Goal: Transaction & Acquisition: Register for event/course

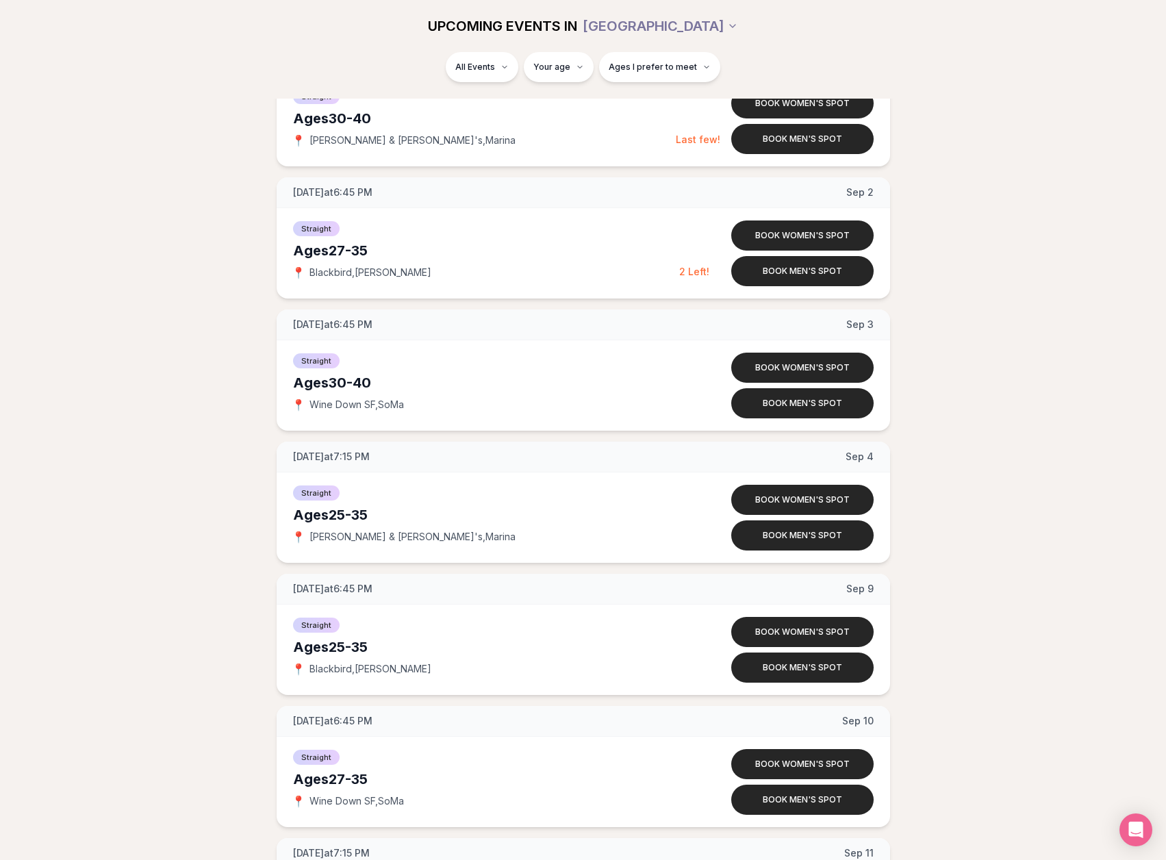
scroll to position [1300, 0]
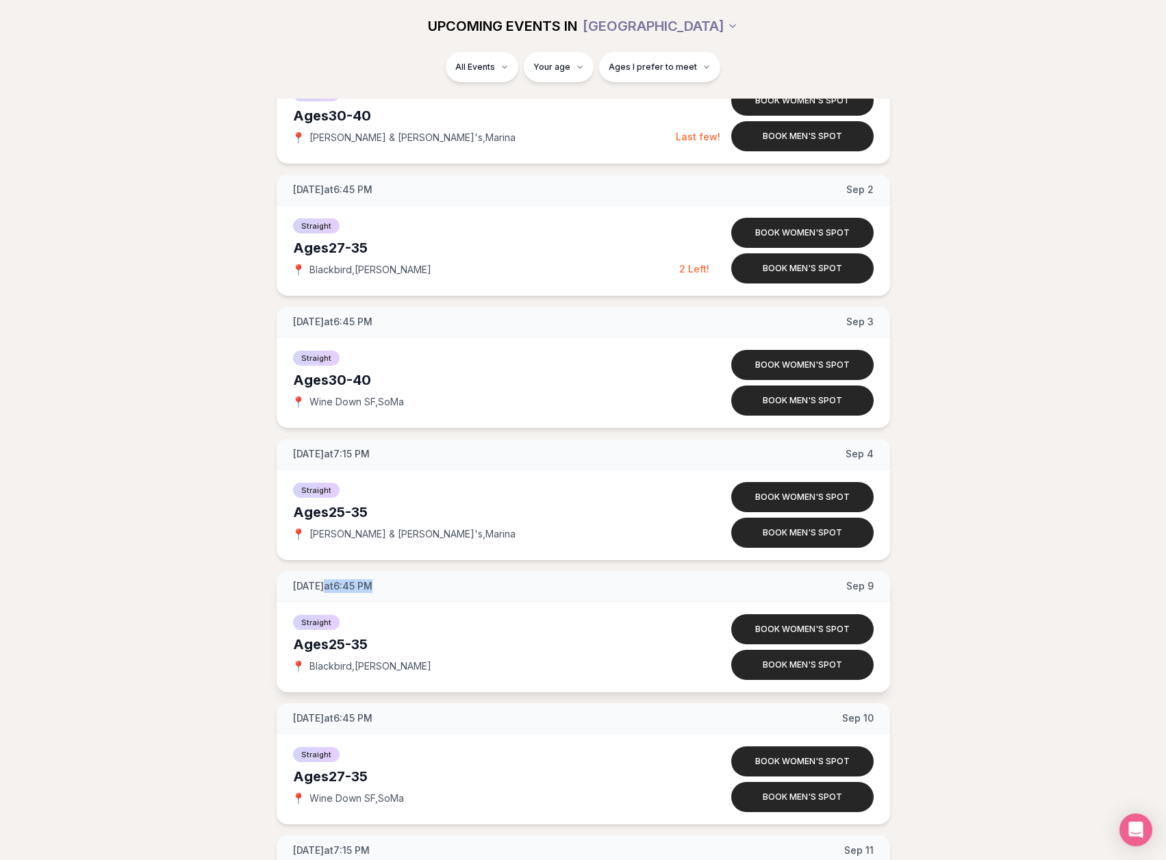
drag, startPoint x: 327, startPoint y: 583, endPoint x: 413, endPoint y: 588, distance: 86.4
click at [413, 588] on div "[DATE] at 6:45 PM [DATE]" at bounding box center [582, 586] width 613 height 31
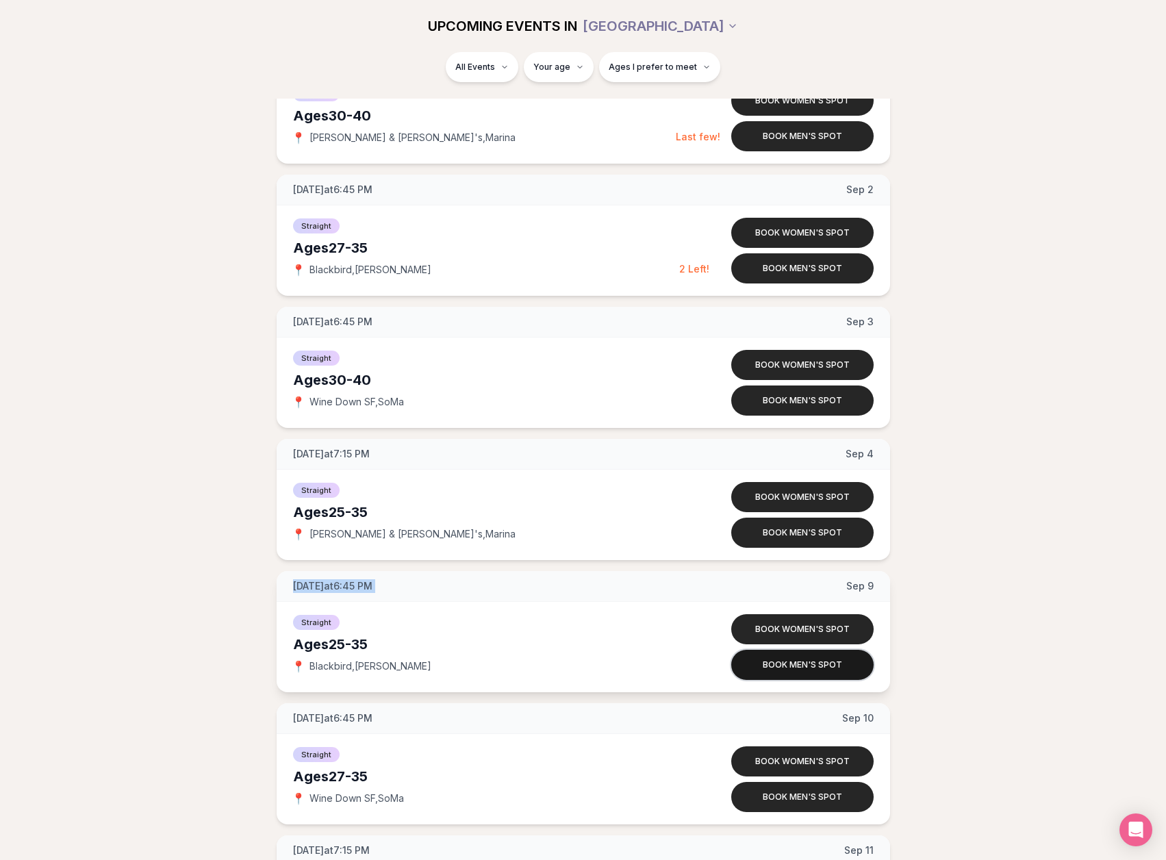
click at [792, 671] on button "Book men's spot" at bounding box center [802, 664] width 142 height 30
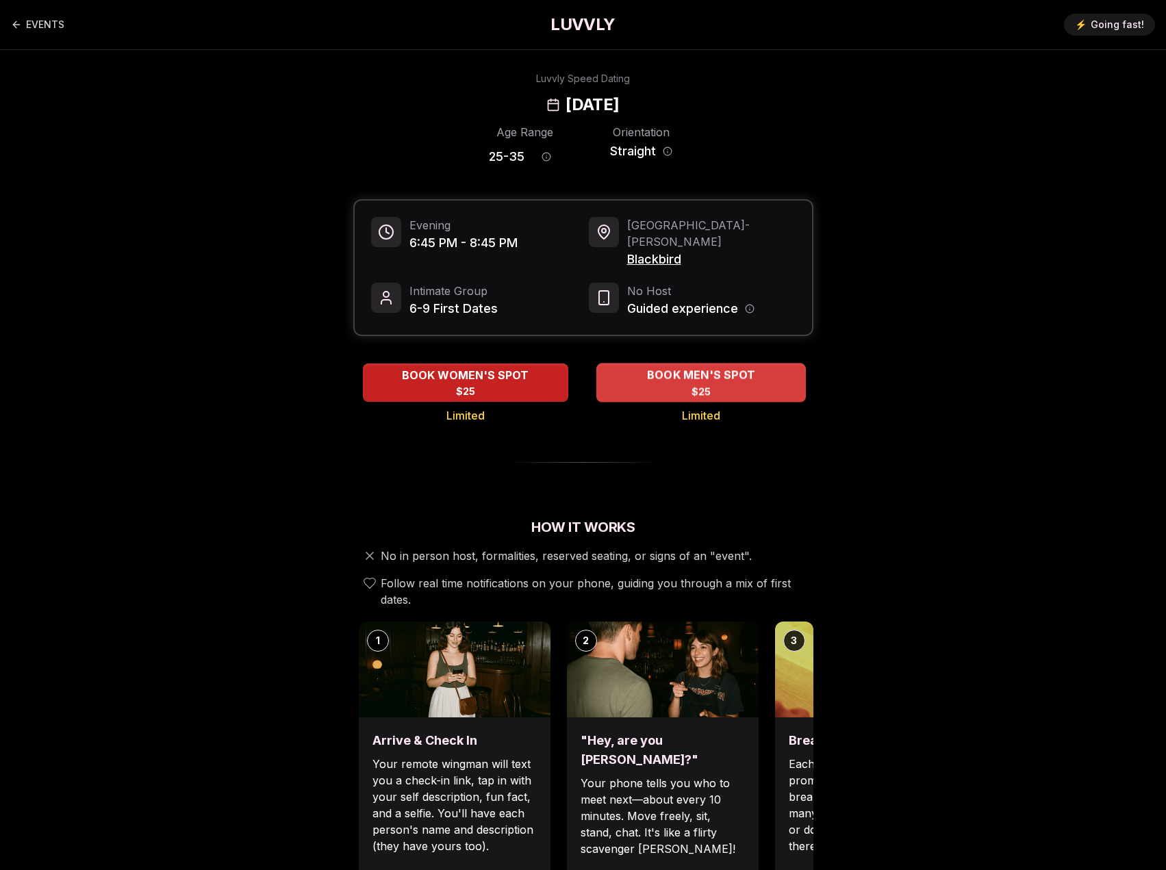
click at [690, 372] on div "BOOK MEN'S SPOT $25" at bounding box center [700, 382] width 209 height 38
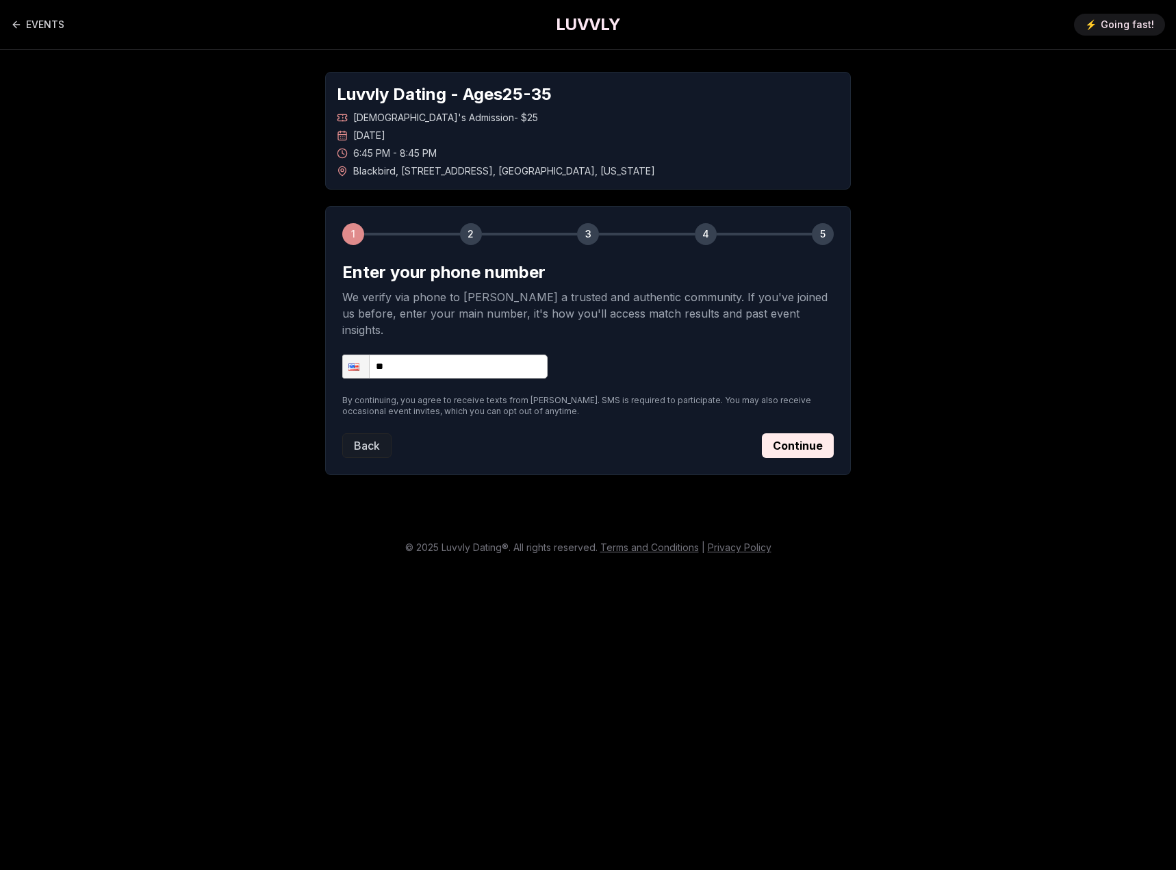
click at [396, 355] on input "**" at bounding box center [444, 367] width 205 height 24
type input "**********"
click at [804, 433] on button "Continue" at bounding box center [798, 445] width 72 height 25
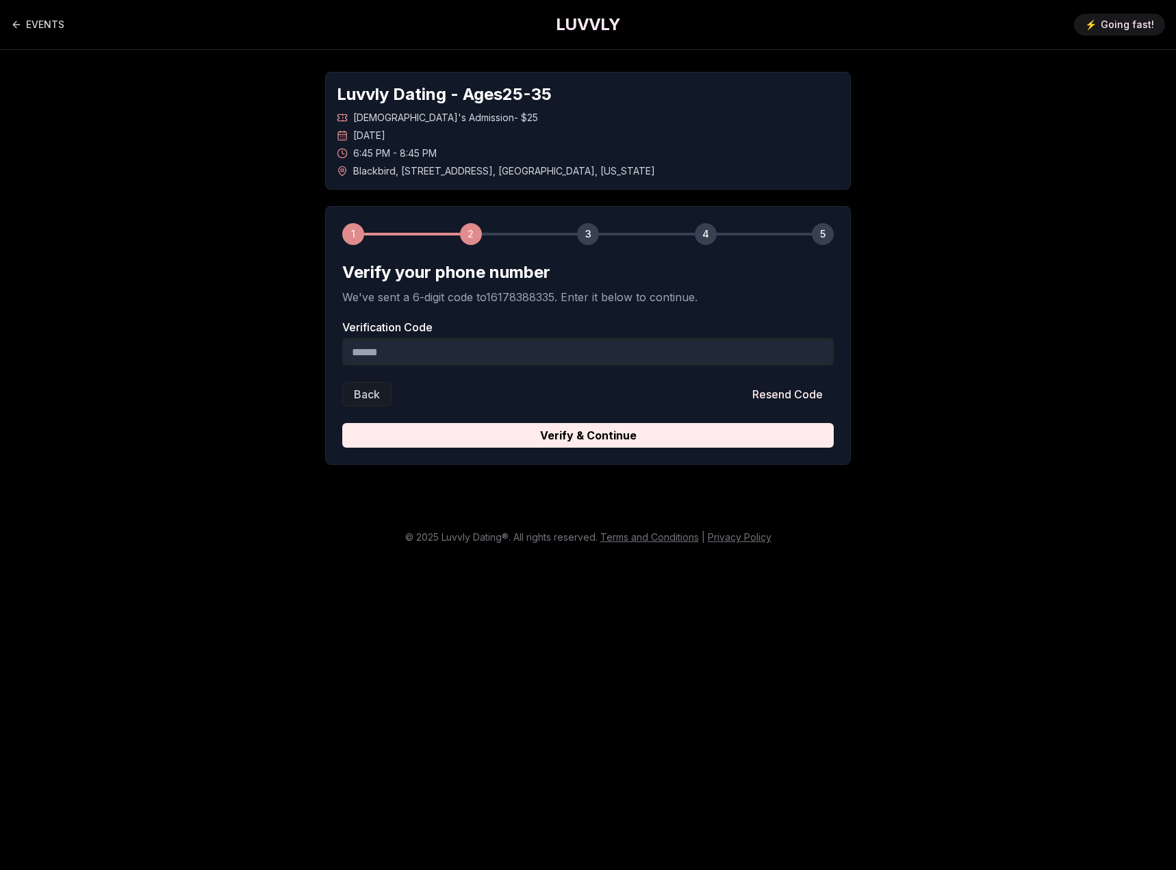
click at [632, 449] on div "1 2 3 4 5 Verify your phone number We've sent a 6-digit code to 16178388335 . E…" at bounding box center [588, 335] width 526 height 259
click at [512, 355] on input "Verification Code" at bounding box center [587, 351] width 491 height 27
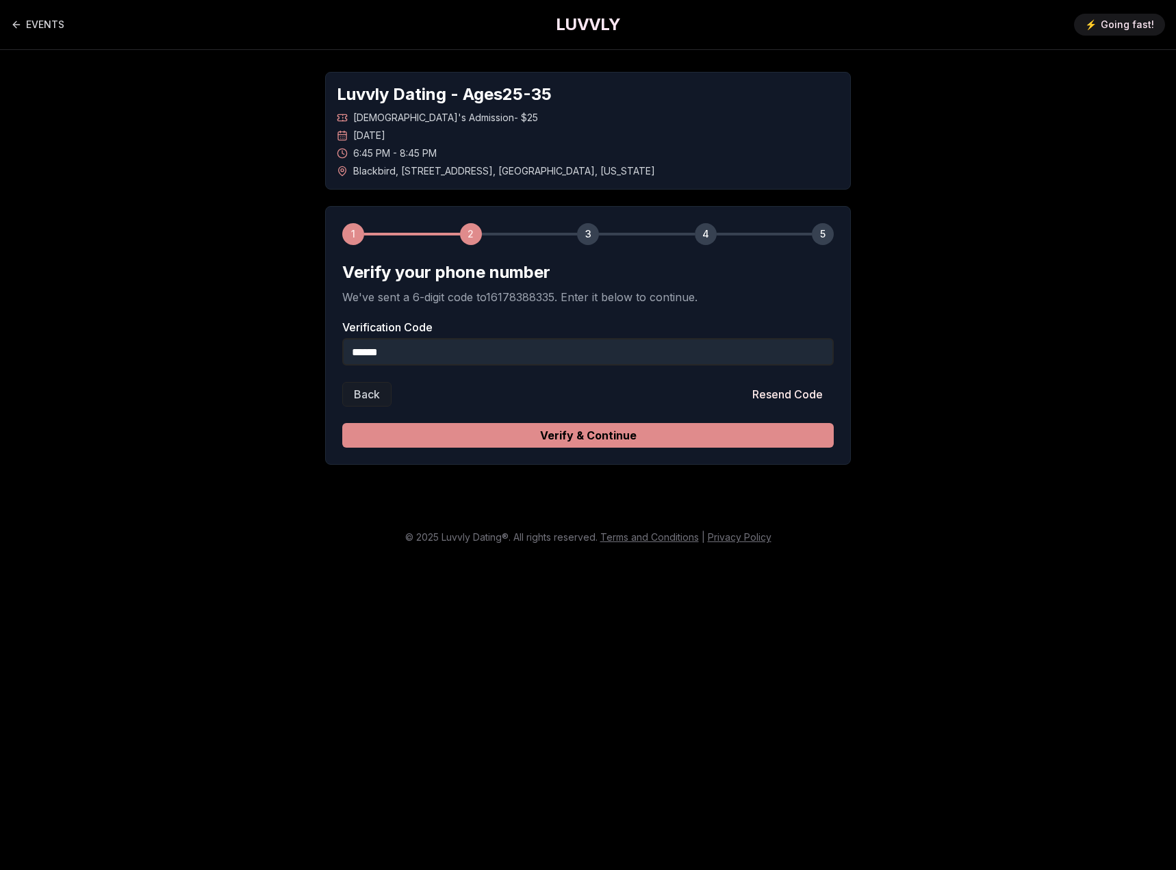
type input "******"
click at [585, 433] on button "Verify & Continue" at bounding box center [587, 435] width 491 height 25
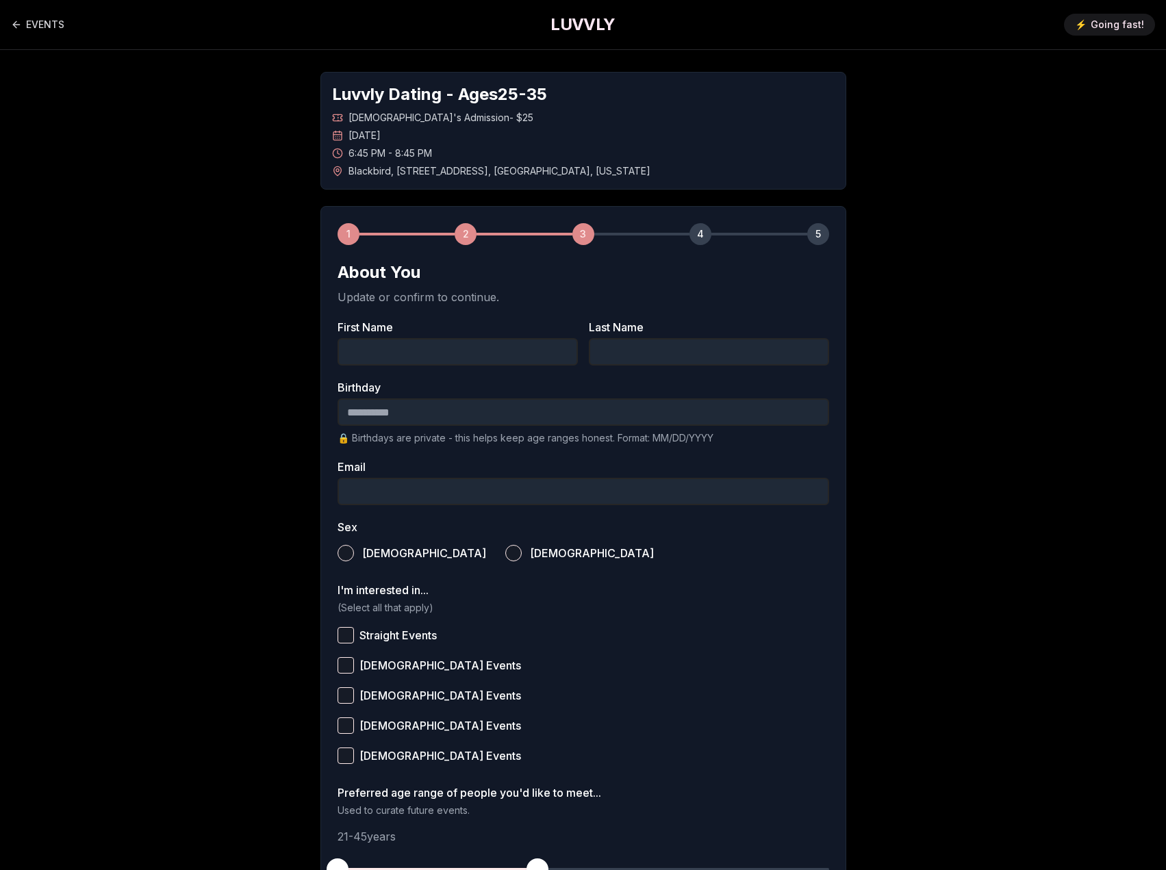
click at [563, 361] on input "First Name" at bounding box center [457, 351] width 240 height 27
type input "***"
type input "*******"
type input "**********"
click at [505, 411] on input "Birthday" at bounding box center [582, 411] width 491 height 27
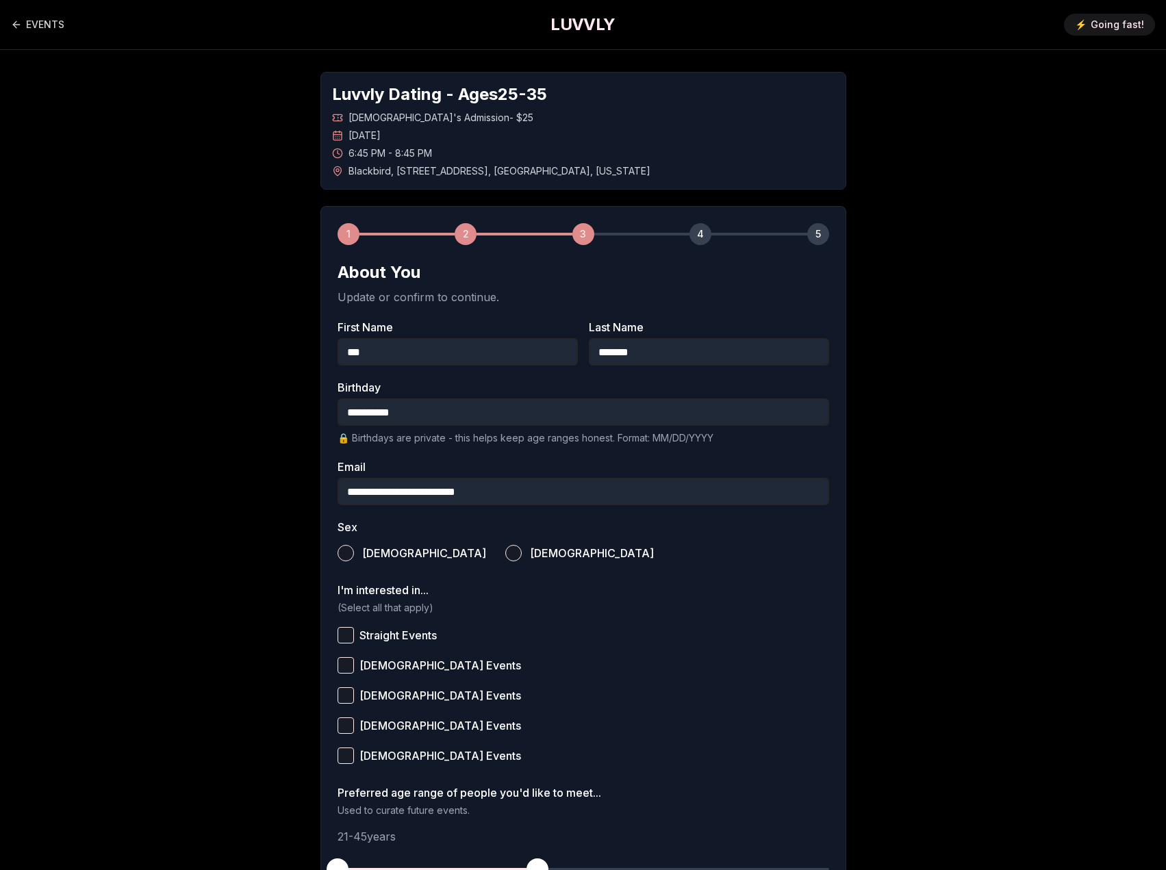
type input "**********"
click at [367, 564] on label "[DEMOGRAPHIC_DATA]" at bounding box center [411, 553] width 149 height 30
click at [354, 561] on button "[DEMOGRAPHIC_DATA]" at bounding box center [345, 553] width 16 height 16
click at [383, 630] on span "Straight Events" at bounding box center [397, 635] width 77 height 11
click at [354, 630] on button "Straight Events" at bounding box center [345, 635] width 16 height 16
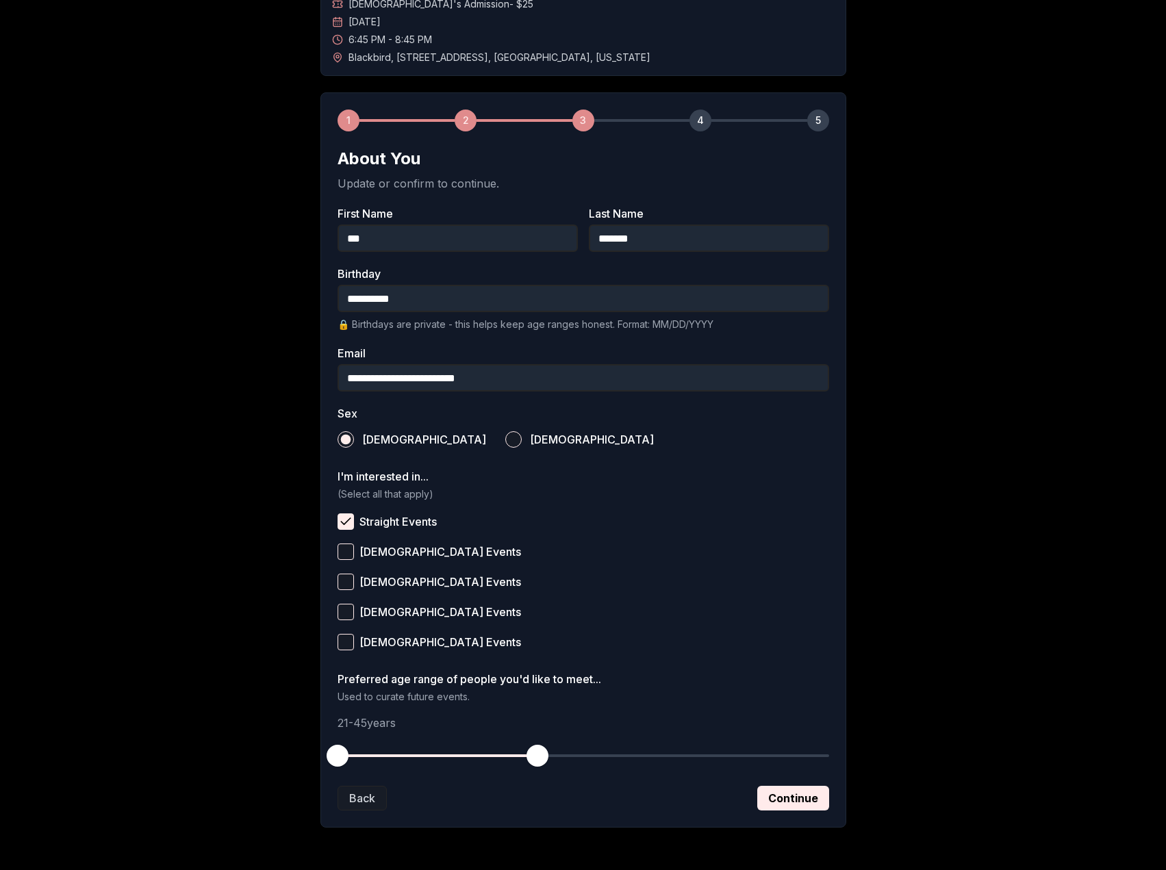
scroll to position [137, 0]
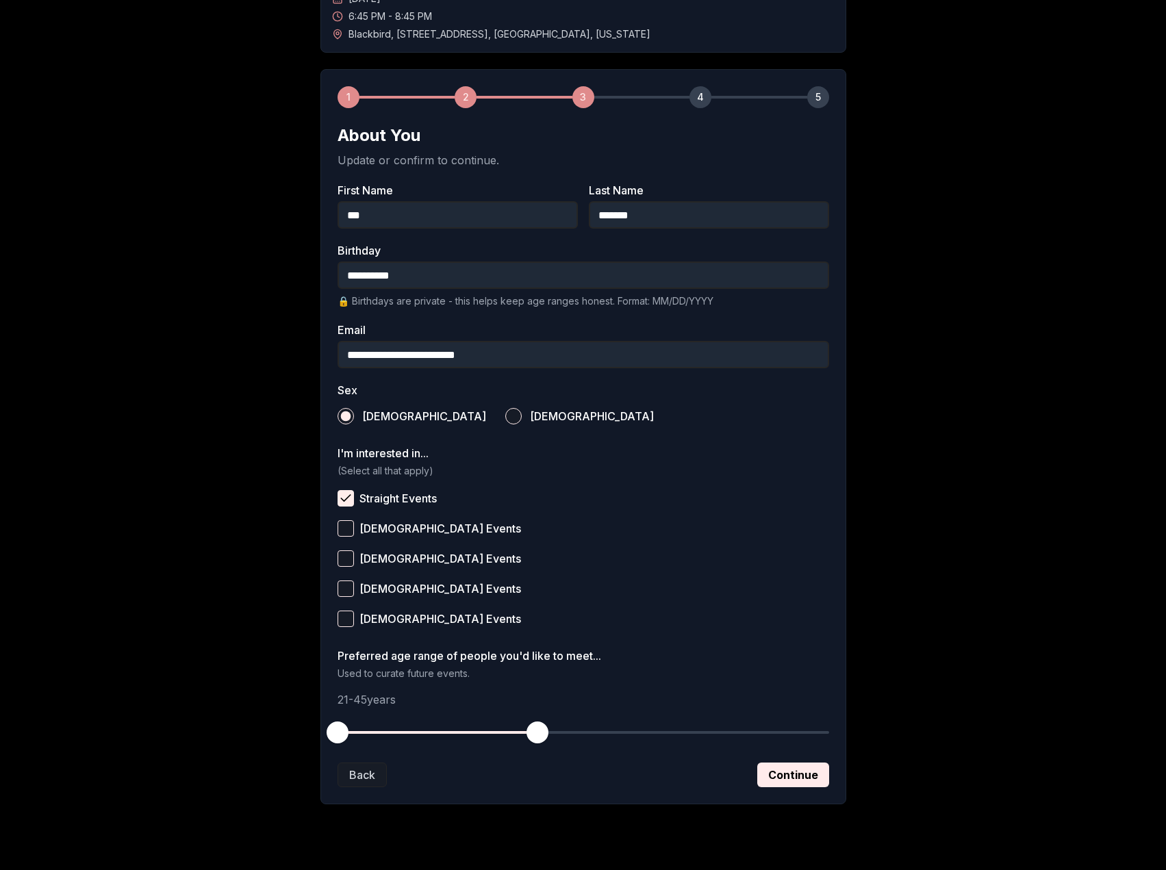
click at [409, 616] on span "[DEMOGRAPHIC_DATA] Events" at bounding box center [440, 618] width 162 height 11
click at [354, 616] on button "[DEMOGRAPHIC_DATA] Events" at bounding box center [345, 618] width 16 height 16
click at [409, 594] on span "[DEMOGRAPHIC_DATA] Events" at bounding box center [440, 588] width 162 height 11
click at [354, 594] on button "[DEMOGRAPHIC_DATA] Events" at bounding box center [345, 588] width 16 height 16
click at [763, 771] on button "Continue" at bounding box center [793, 774] width 72 height 25
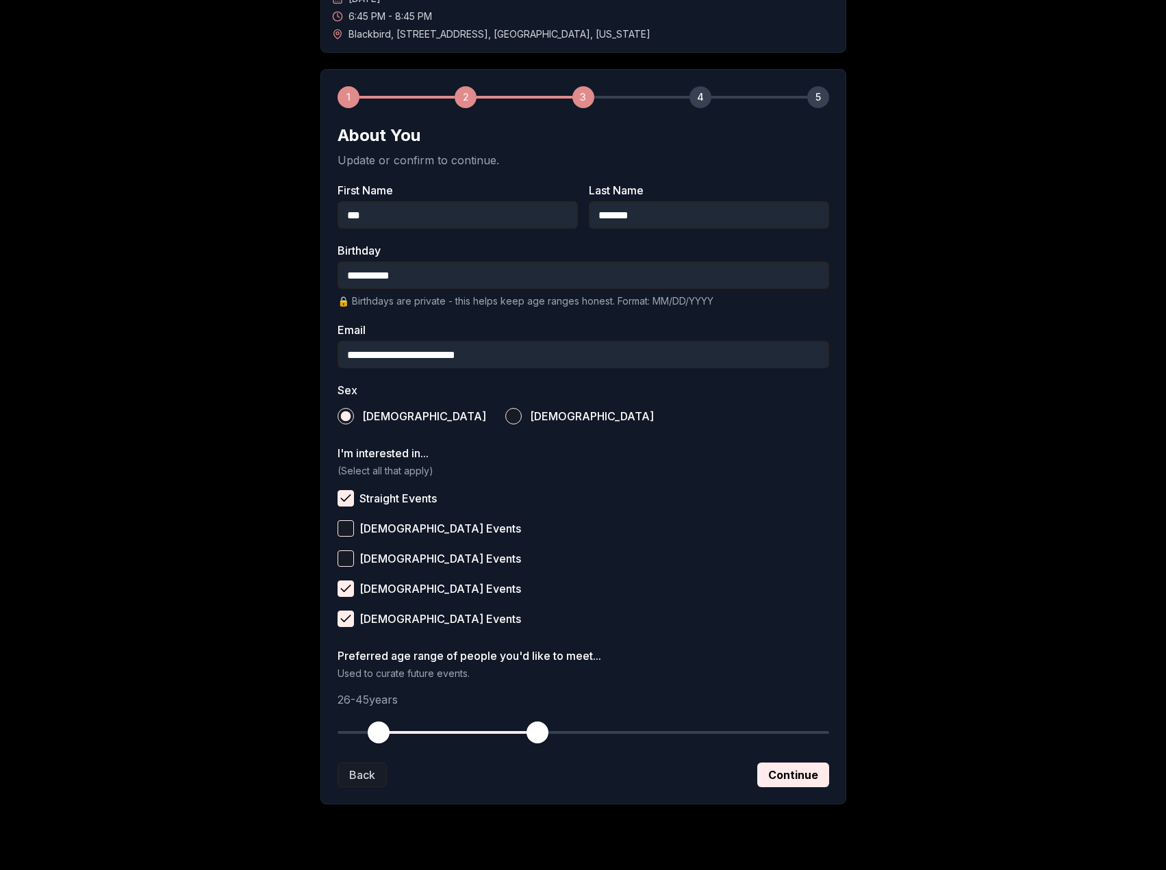
drag, startPoint x: 346, startPoint y: 728, endPoint x: 375, endPoint y: 731, distance: 28.9
click at [375, 731] on span "button" at bounding box center [379, 732] width 22 height 22
drag, startPoint x: 517, startPoint y: 730, endPoint x: 496, endPoint y: 728, distance: 21.3
click at [496, 728] on span "button" at bounding box center [496, 732] width 22 height 22
click at [780, 774] on button "Continue" at bounding box center [793, 774] width 72 height 25
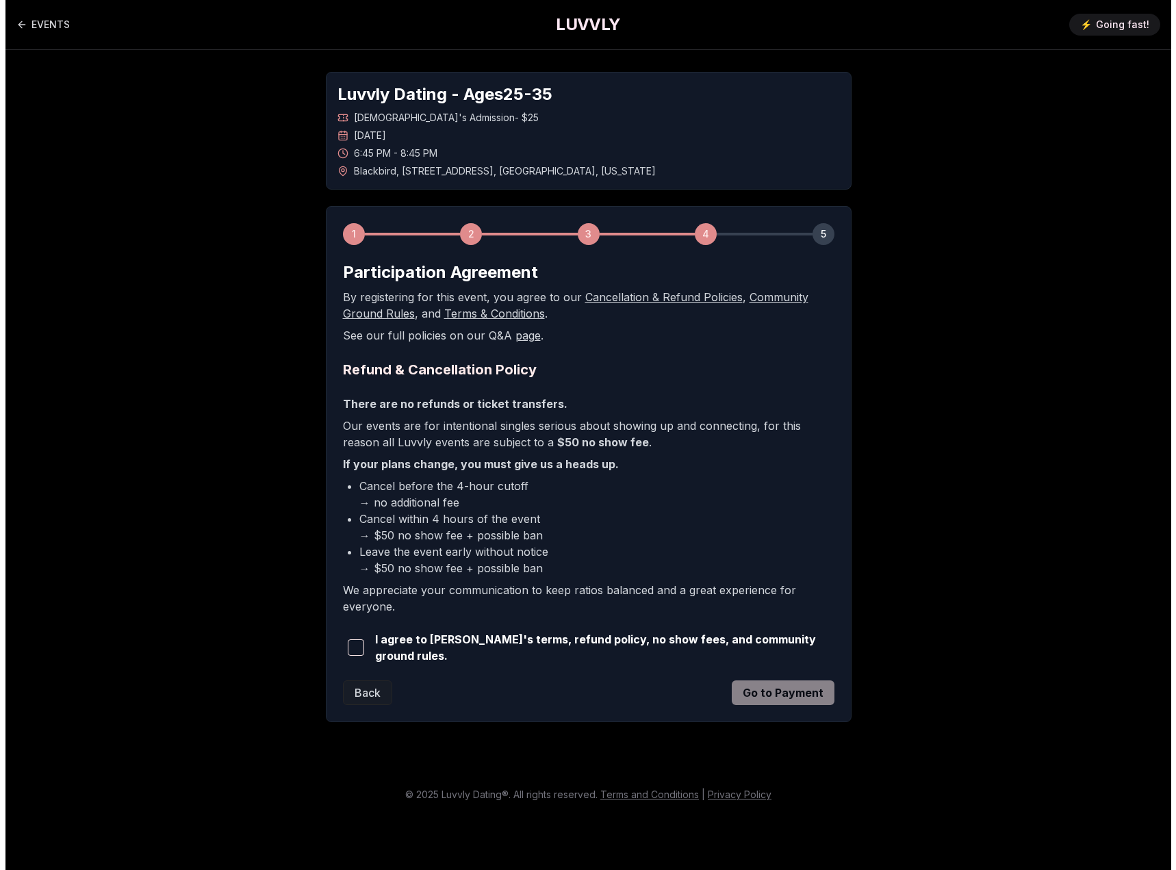
scroll to position [0, 0]
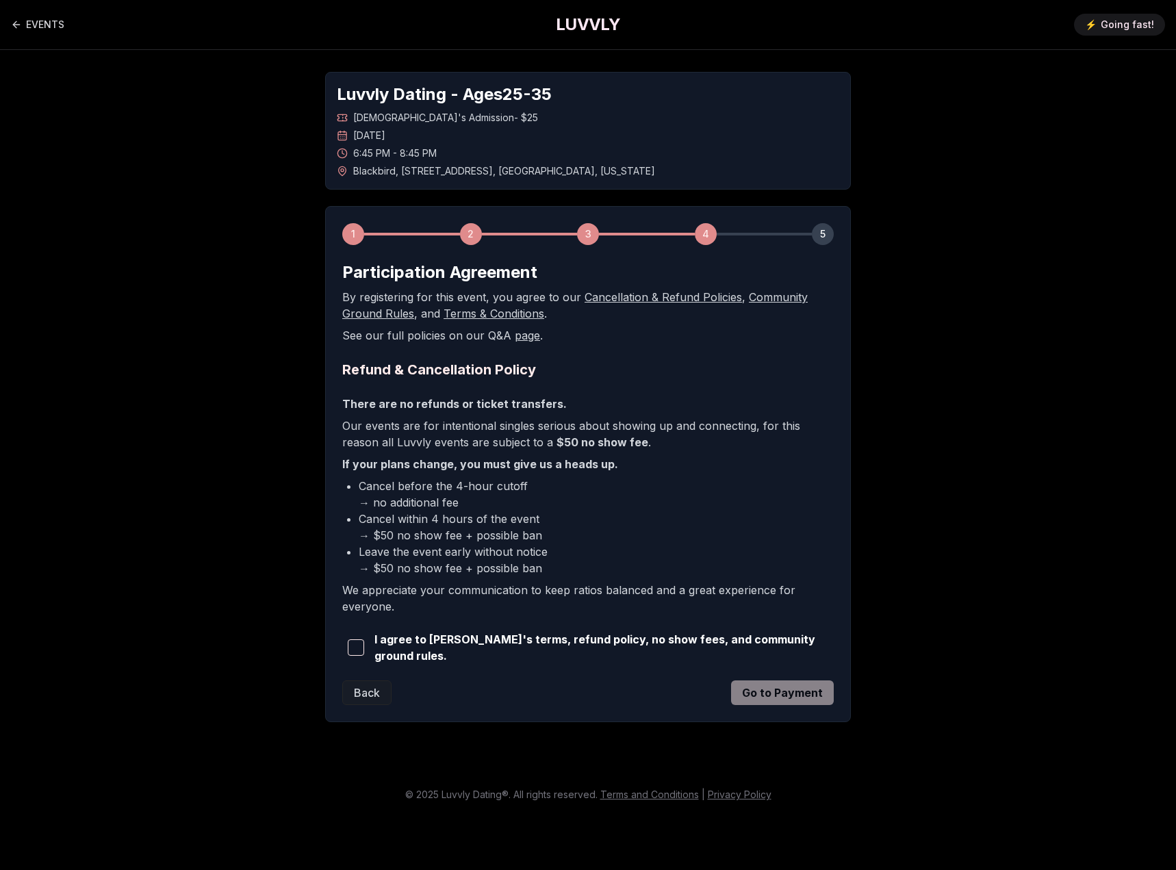
click at [449, 643] on div "I agree to [PERSON_NAME]'s terms, refund policy, no show fees, and community gr…" at bounding box center [587, 647] width 491 height 33
click at [450, 643] on span "I agree to [PERSON_NAME]'s terms, refund policy, no show fees, and community gr…" at bounding box center [603, 647] width 459 height 33
click at [352, 642] on span "button" at bounding box center [356, 647] width 16 height 16
click at [779, 686] on button "Go to Payment" at bounding box center [782, 692] width 103 height 25
